Goal: Task Accomplishment & Management: Manage account settings

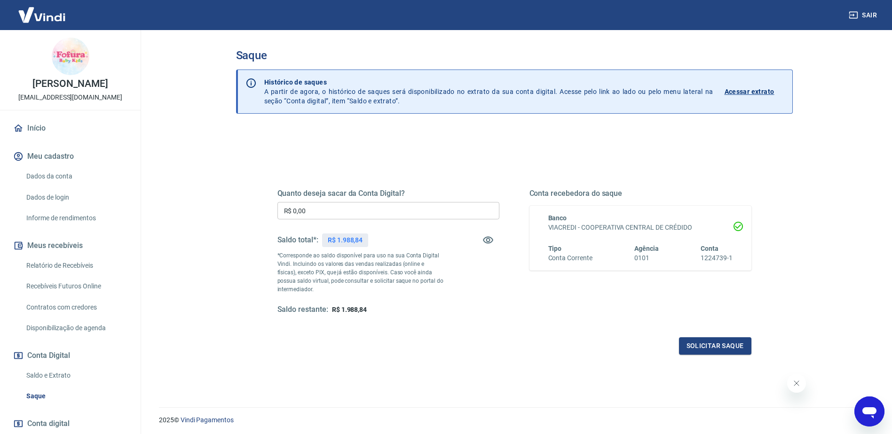
click at [320, 216] on input "R$ 0,00" at bounding box center [388, 210] width 222 height 17
type input "R$ 1.988,84"
click at [732, 345] on button "Solicitar saque" at bounding box center [715, 345] width 72 height 17
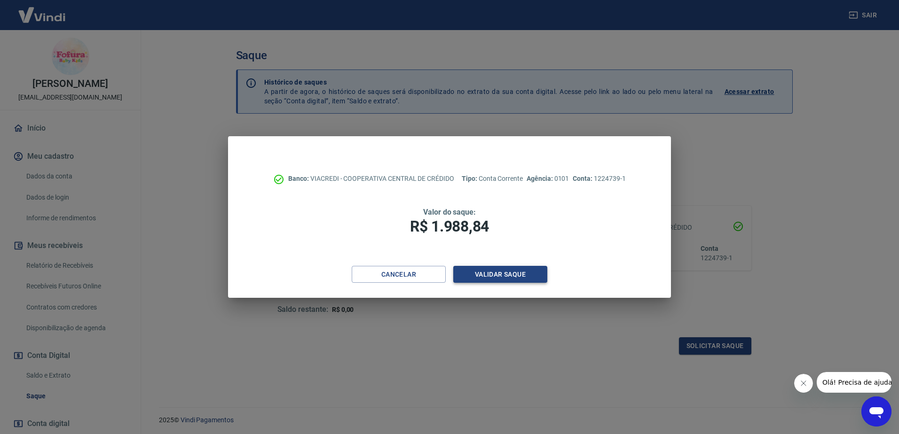
click at [496, 272] on button "Validar saque" at bounding box center [500, 274] width 94 height 17
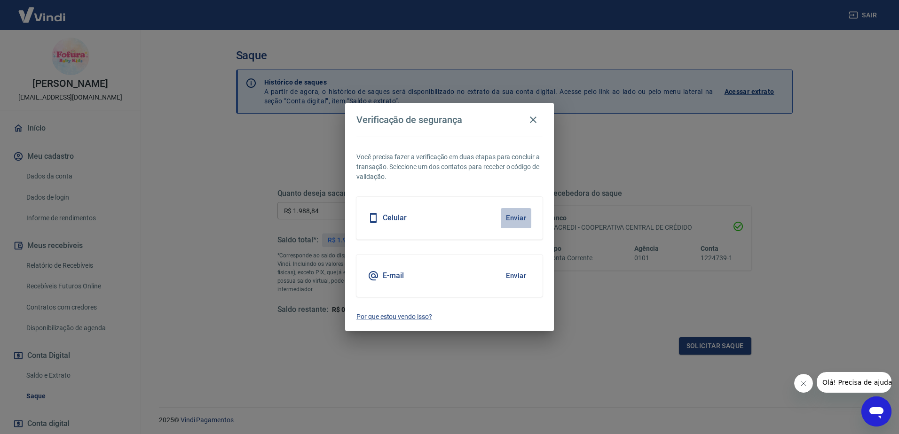
click at [522, 221] on button "Enviar" at bounding box center [516, 218] width 31 height 20
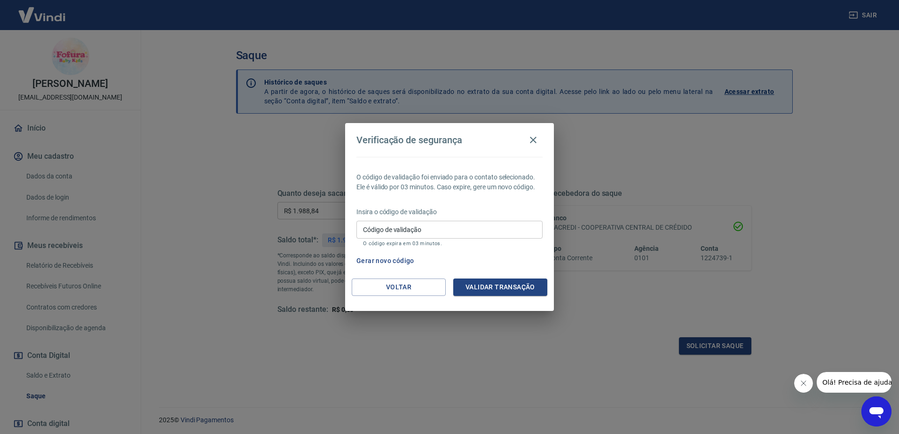
click at [522, 221] on input "Código de validação" at bounding box center [449, 229] width 186 height 17
type input "697762"
click at [520, 295] on button "Validar transação" at bounding box center [500, 287] width 94 height 17
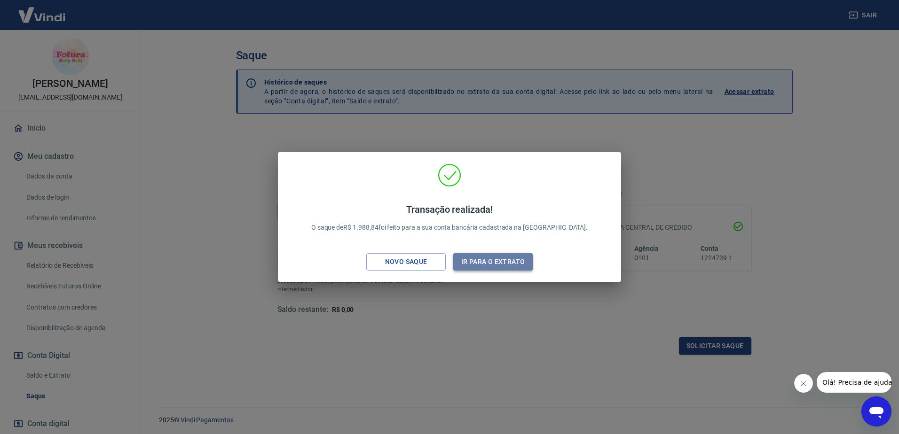
click at [497, 266] on button "Ir para o extrato" at bounding box center [492, 261] width 79 height 17
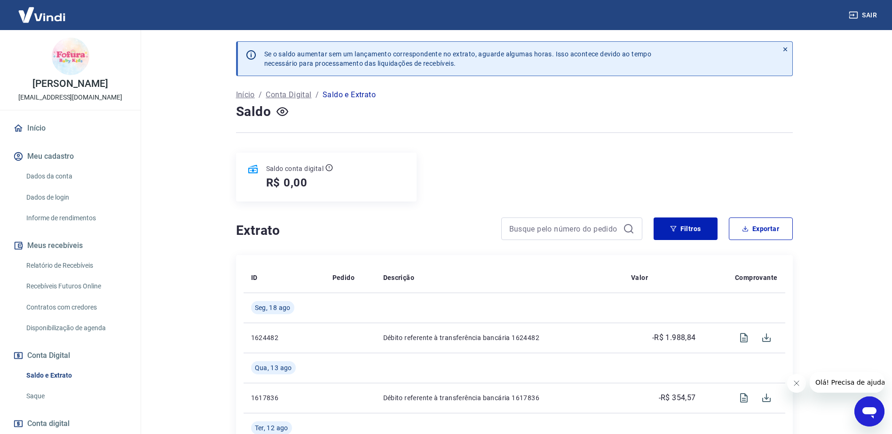
scroll to position [94, 0]
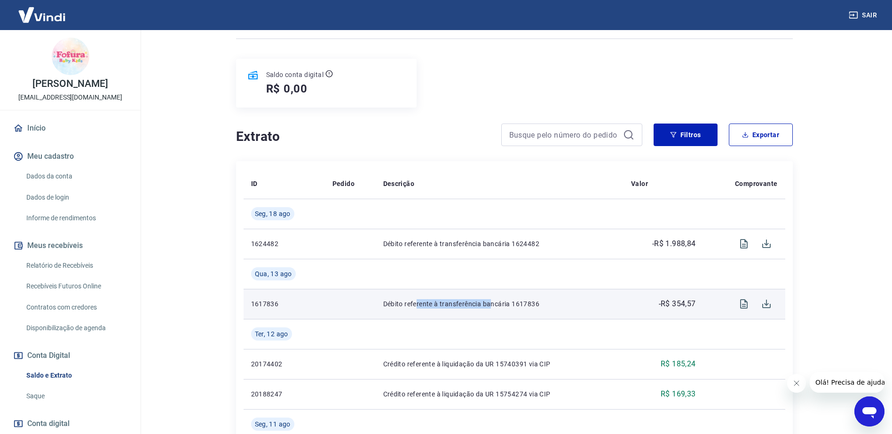
drag, startPoint x: 415, startPoint y: 301, endPoint x: 488, endPoint y: 306, distance: 73.4
click at [488, 306] on p "Débito referente à transferência bancária 1617836" at bounding box center [499, 303] width 233 height 9
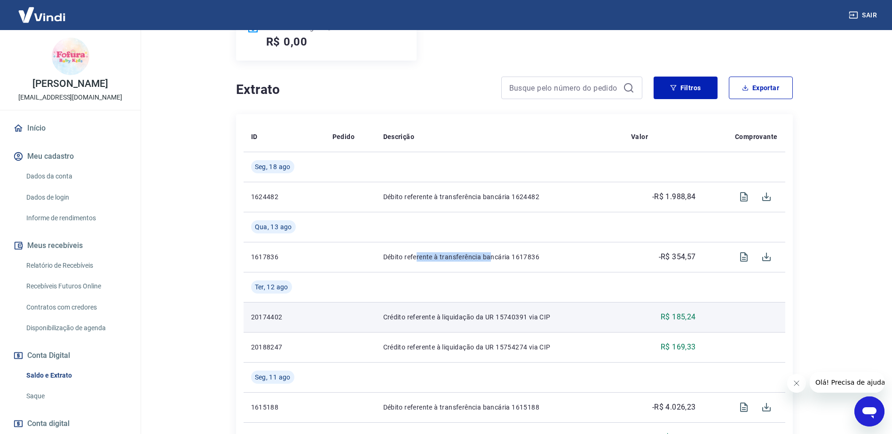
scroll to position [188, 0]
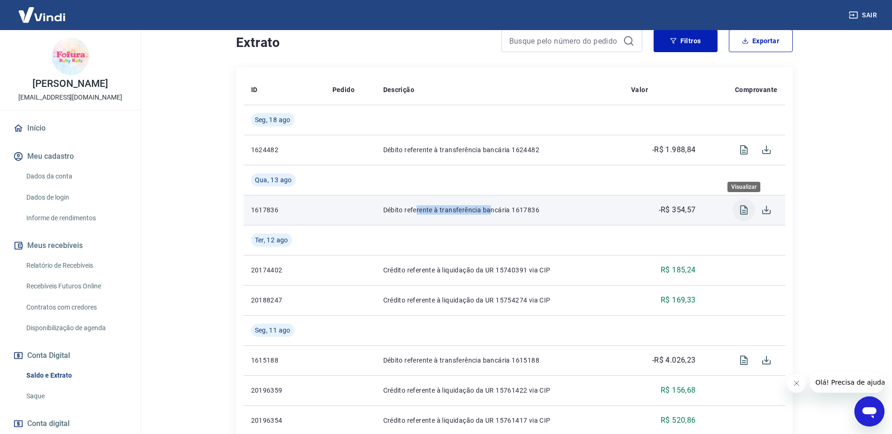
click at [740, 212] on icon "Visualizar" at bounding box center [744, 209] width 8 height 9
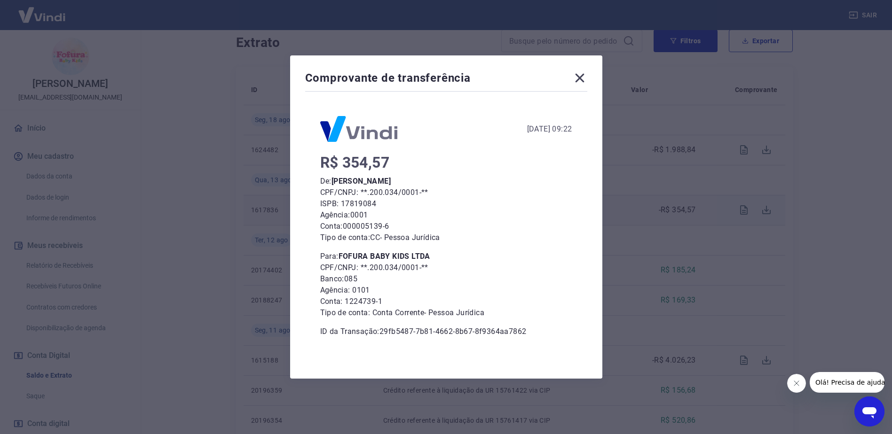
scroll to position [282, 0]
click at [624, 188] on div "Comprovante de transferência [DATE] 09:22 R$ 354,57 De: [PERSON_NAME] CPF/CNPJ:…" at bounding box center [446, 217] width 892 height 434
click at [578, 79] on icon at bounding box center [579, 78] width 15 height 15
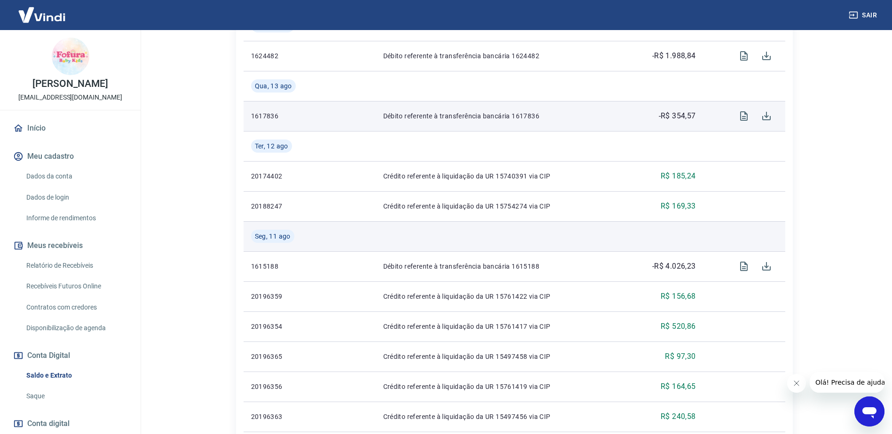
scroll to position [94, 0]
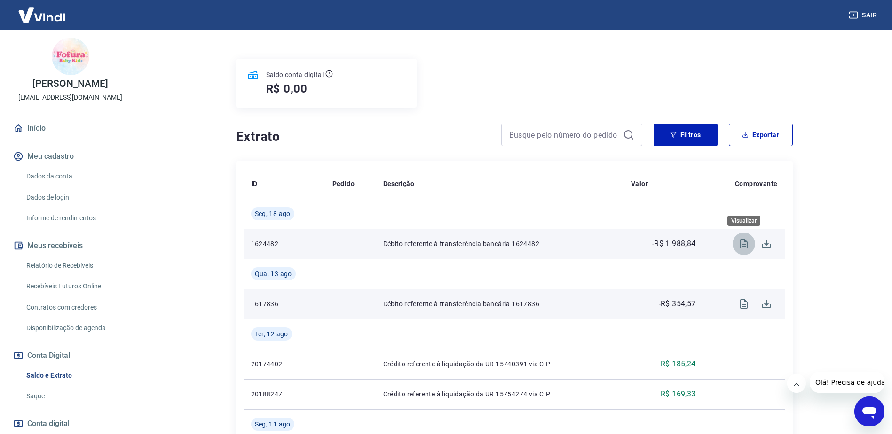
click at [745, 244] on icon "Visualizar" at bounding box center [744, 243] width 8 height 9
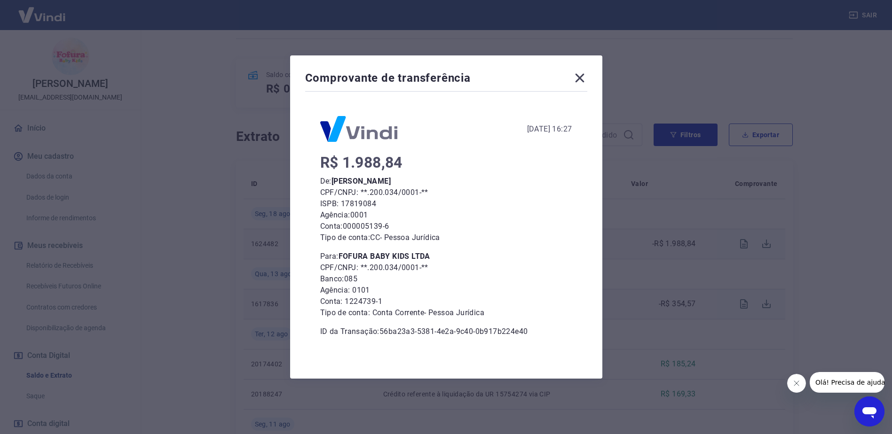
click at [631, 226] on div "Comprovante de transferência [DATE] 16:27 R$ 1.988,84 De: [PERSON_NAME] CPF/CNP…" at bounding box center [446, 217] width 892 height 434
click at [578, 78] on icon at bounding box center [579, 78] width 15 height 15
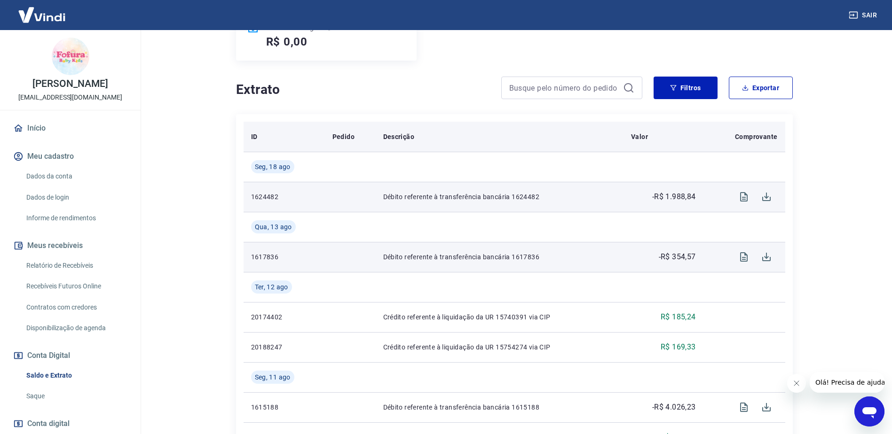
scroll to position [47, 0]
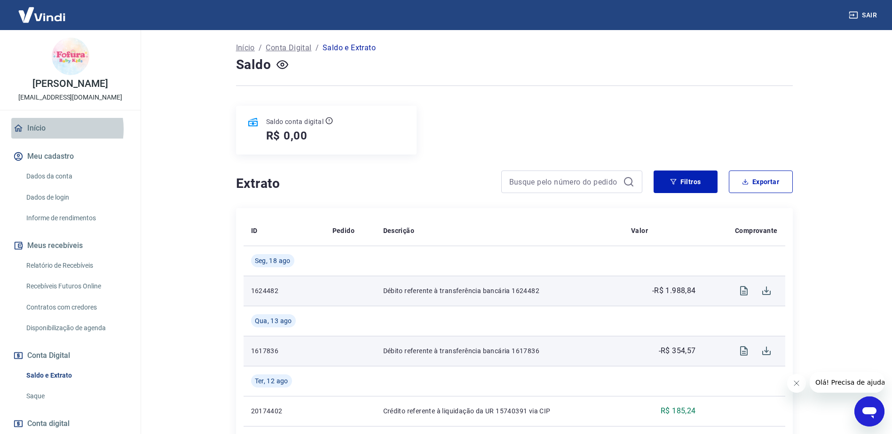
click at [47, 139] on link "Início" at bounding box center [70, 128] width 118 height 21
